Goal: Task Accomplishment & Management: Use online tool/utility

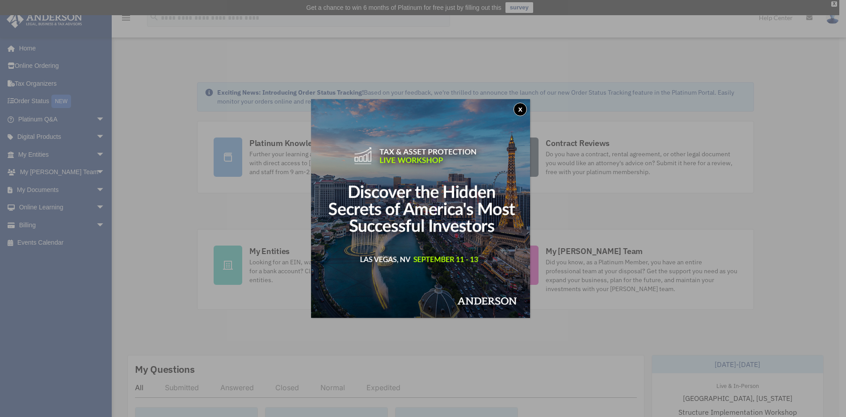
click at [520, 109] on button "x" at bounding box center [519, 109] width 13 height 13
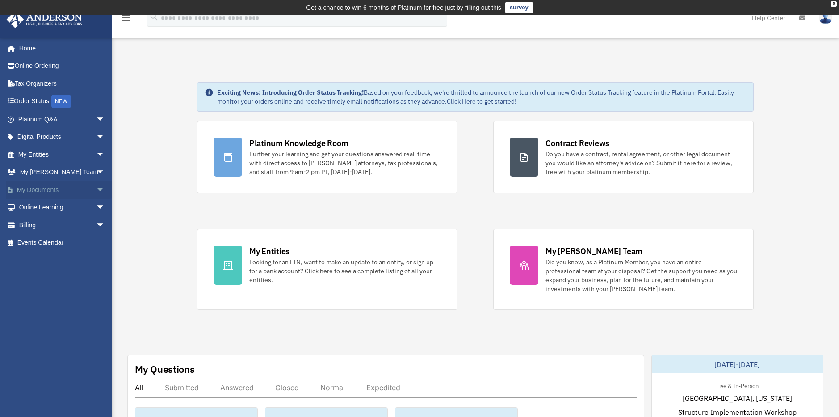
click at [96, 188] on span "arrow_drop_down" at bounding box center [105, 190] width 18 height 18
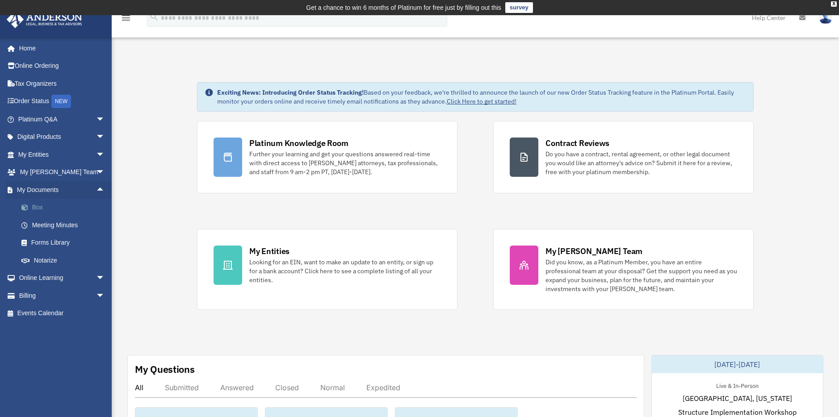
click at [36, 203] on link "Box" at bounding box center [66, 208] width 106 height 18
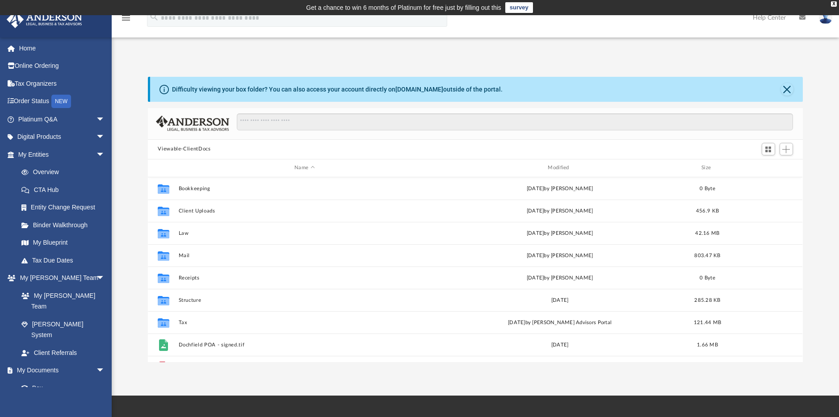
scroll to position [197, 648]
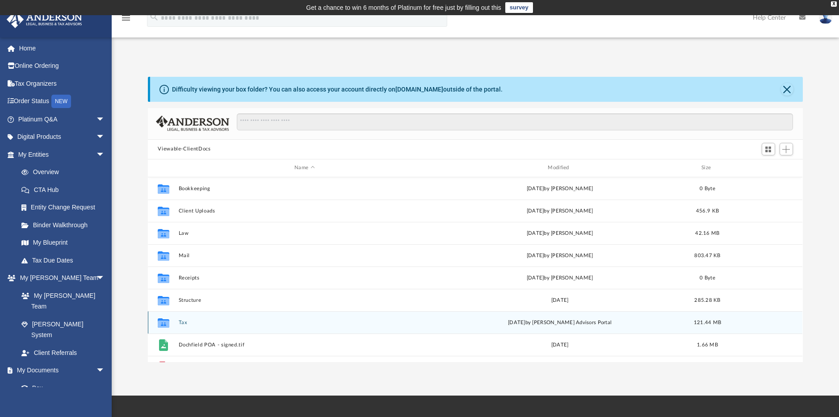
click at [185, 322] on button "Tax" at bounding box center [305, 323] width 252 height 6
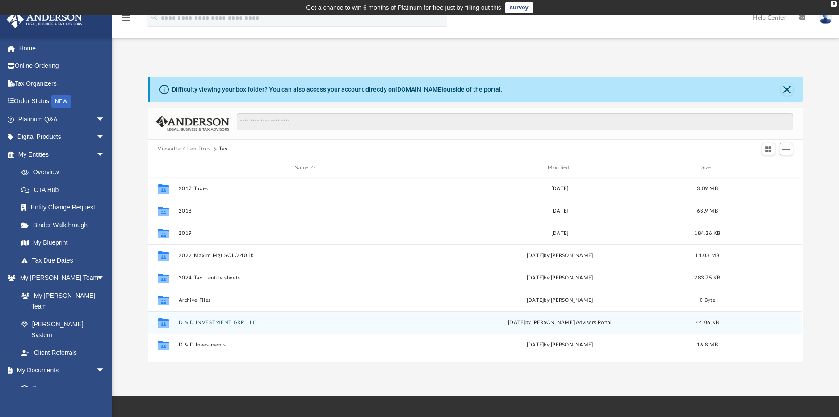
click at [208, 327] on div "Collaborated Folder D & D INVESTMENT GRP. LLC today by Anderson Advisors Portal…" at bounding box center [475, 322] width 655 height 22
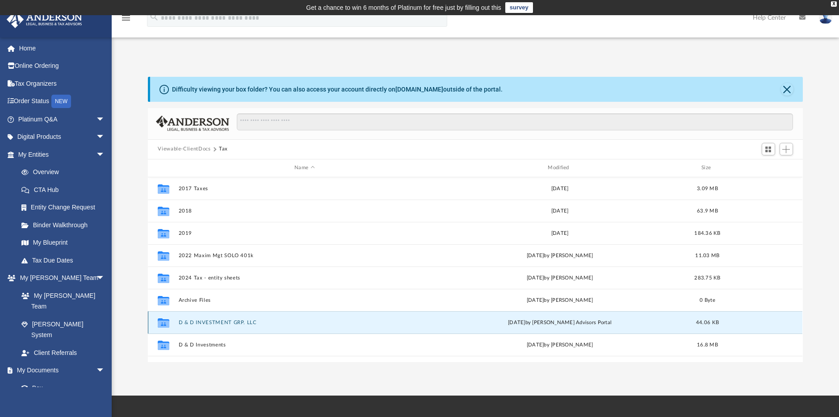
drag, startPoint x: 208, startPoint y: 327, endPoint x: 164, endPoint y: 326, distance: 43.3
click at [164, 326] on icon "grid" at bounding box center [164, 322] width 12 height 9
click at [274, 324] on button "D & D INVESTMENT GRP. LLC" at bounding box center [305, 323] width 252 height 6
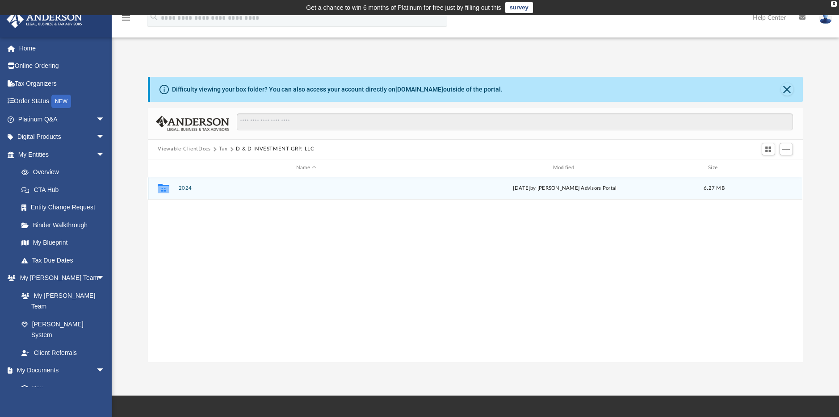
click at [185, 192] on div "Collaborated Folder 2024 today by Anderson Advisors Portal 6.27 MB" at bounding box center [475, 188] width 655 height 22
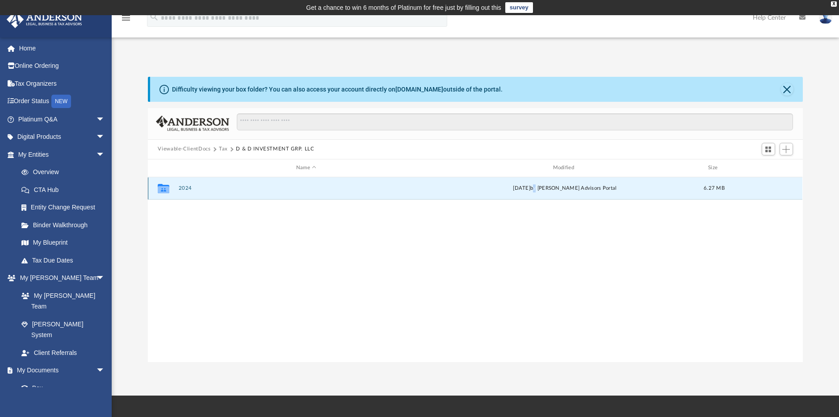
click at [541, 189] on div "today by Anderson Advisors Portal" at bounding box center [564, 189] width 255 height 8
click at [540, 189] on div "today by Anderson Advisors Portal" at bounding box center [564, 189] width 255 height 8
click at [253, 271] on div "Collaborated Folder 2024 today by Anderson Advisors Portal 6.27 MB" at bounding box center [475, 269] width 655 height 185
click at [164, 188] on icon "grid" at bounding box center [164, 189] width 12 height 7
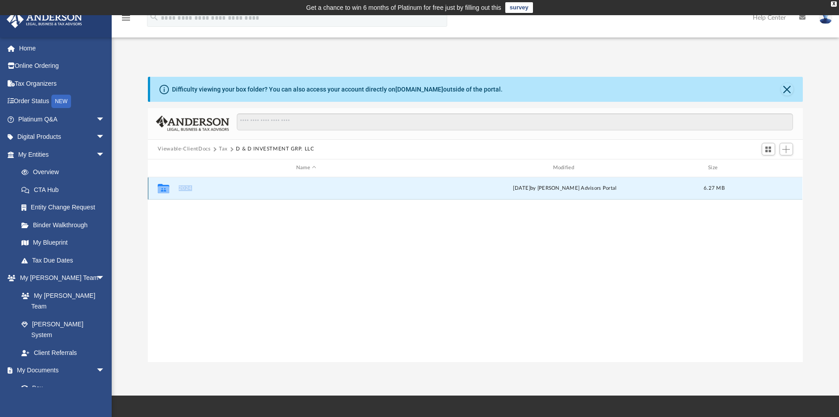
drag, startPoint x: 164, startPoint y: 188, endPoint x: 187, endPoint y: 189, distance: 22.4
click at [187, 189] on button "2024" at bounding box center [306, 188] width 255 height 6
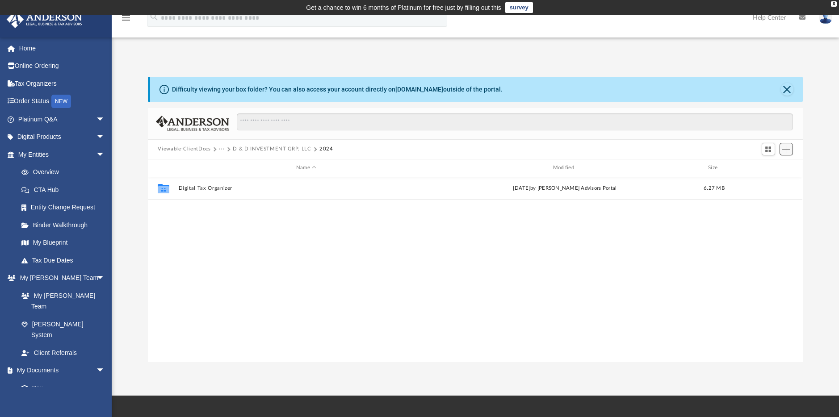
click at [786, 151] on span "Add" at bounding box center [786, 150] width 8 height 8
click at [767, 166] on li "Upload" at bounding box center [774, 167] width 29 height 9
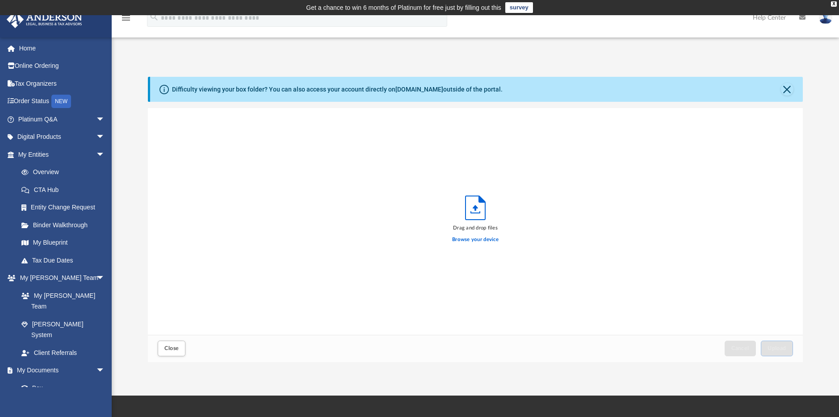
scroll to position [220, 648]
click at [781, 351] on span "Upload" at bounding box center [777, 348] width 19 height 5
click at [831, 5] on div "X" at bounding box center [834, 3] width 6 height 5
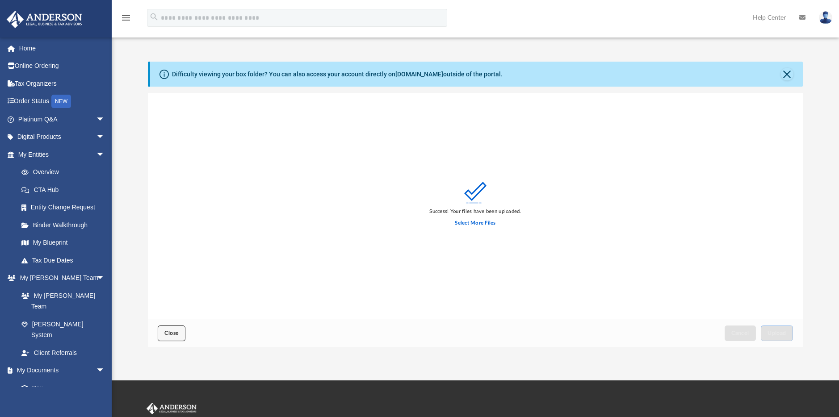
click at [171, 331] on span "Close" at bounding box center [171, 333] width 14 height 5
